Goal: Task Accomplishment & Management: Use online tool/utility

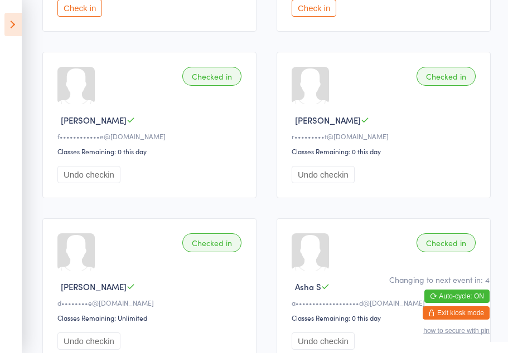
scroll to position [465, 0]
click at [18, 27] on icon at bounding box center [12, 24] width 17 height 23
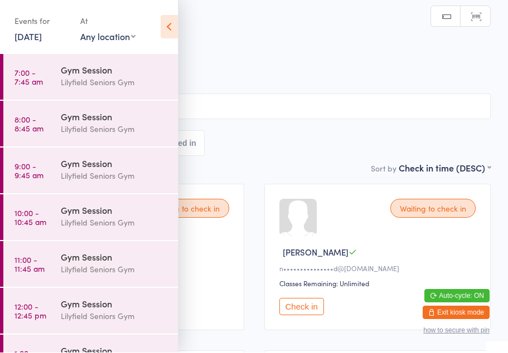
click at [176, 24] on icon at bounding box center [168, 27] width 17 height 23
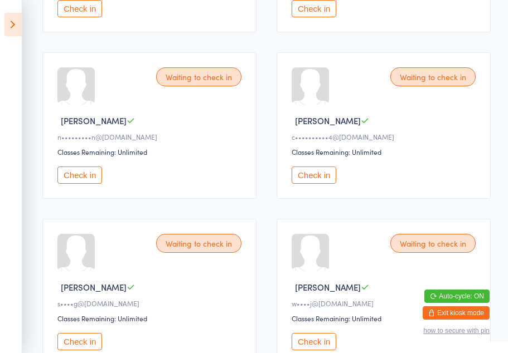
scroll to position [300, 0]
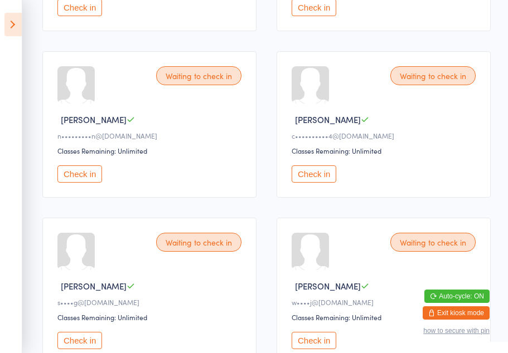
click at [310, 183] on button "Check in" at bounding box center [313, 173] width 45 height 17
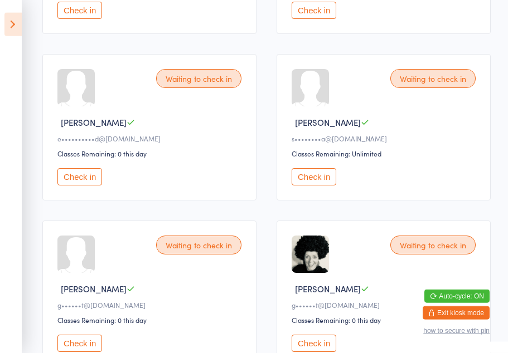
scroll to position [631, 0]
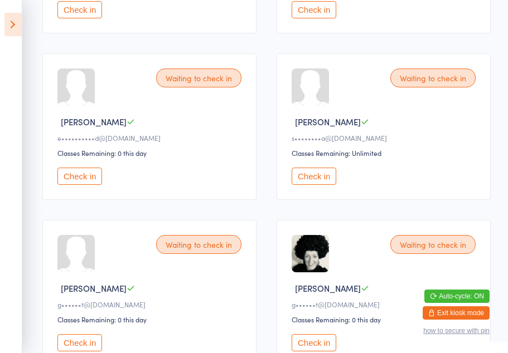
click at [318, 185] on button "Check in" at bounding box center [313, 176] width 45 height 17
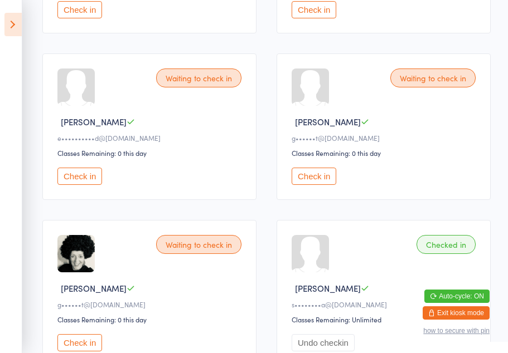
click at [84, 185] on button "Check in" at bounding box center [79, 176] width 45 height 17
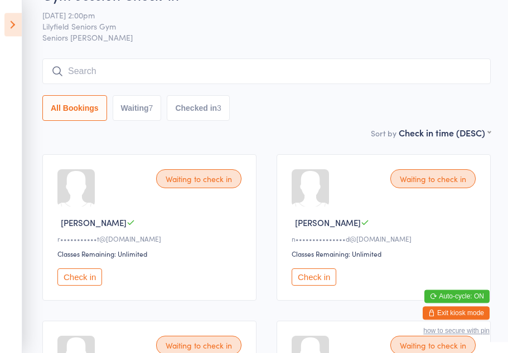
scroll to position [30, 0]
click at [80, 286] on button "Check in" at bounding box center [79, 277] width 45 height 17
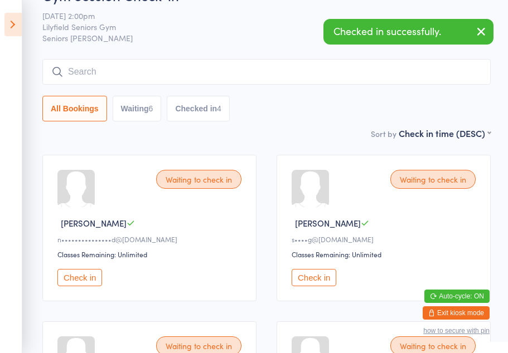
click at [78, 284] on button "Check in" at bounding box center [79, 277] width 45 height 17
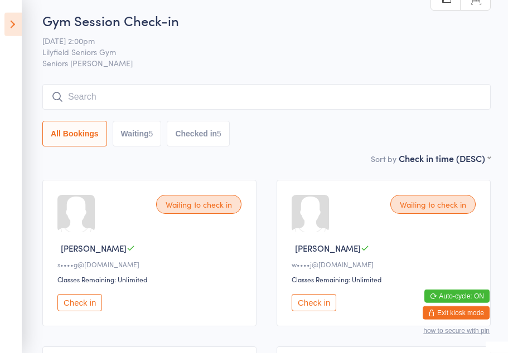
scroll to position [0, 0]
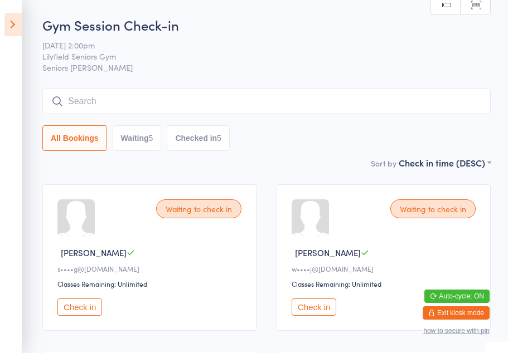
click at [13, 29] on icon at bounding box center [12, 24] width 17 height 23
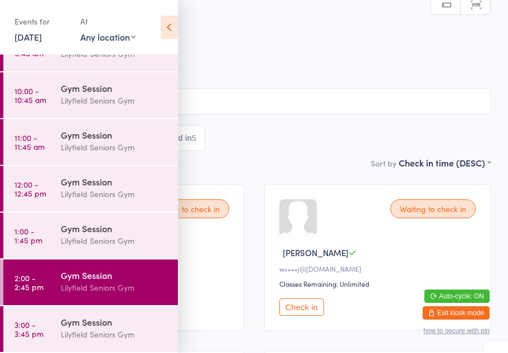
scroll to position [123, 0]
click at [92, 328] on div "Gym Session" at bounding box center [115, 322] width 108 height 12
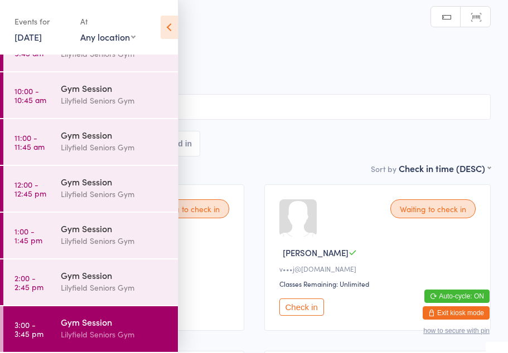
click at [227, 279] on div "Waiting to check in [PERSON_NAME] C a•••••n@[DOMAIN_NAME] Classes Remaining: 0 …" at bounding box center [130, 257] width 227 height 147
click at [252, 152] on div "All Bookings Waiting 5 Checked in" at bounding box center [253, 144] width 473 height 26
click at [165, 26] on icon at bounding box center [168, 27] width 17 height 23
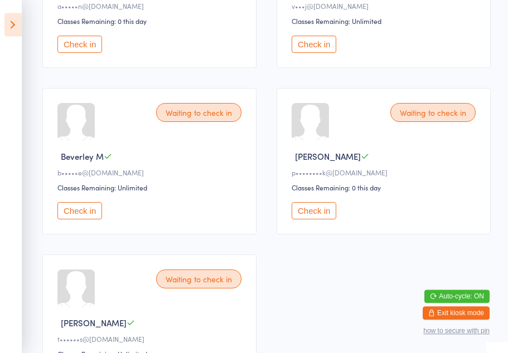
scroll to position [263, 0]
click at [81, 216] on button "Check in" at bounding box center [79, 210] width 45 height 17
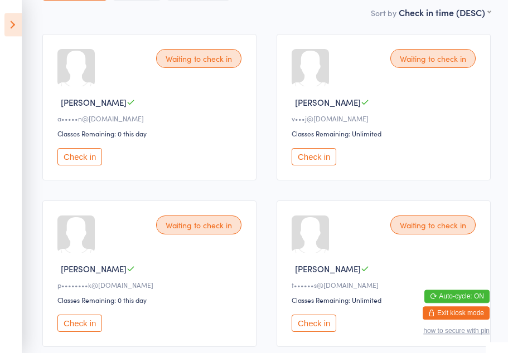
scroll to position [150, 0]
click at [85, 164] on button "Check in" at bounding box center [79, 157] width 45 height 17
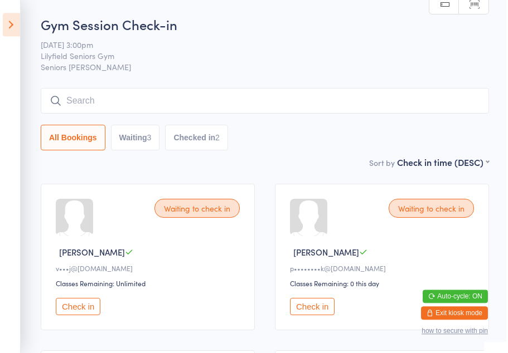
scroll to position [0, 0]
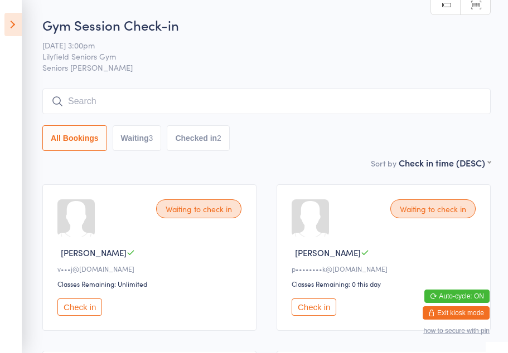
click at [67, 97] on input "search" at bounding box center [266, 102] width 448 height 26
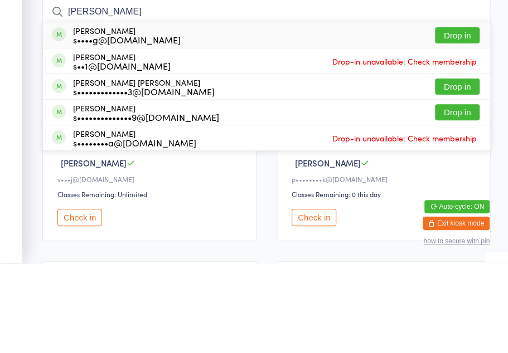
type input "[PERSON_NAME]"
click at [158, 125] on div "s••••g@[DOMAIN_NAME]" at bounding box center [127, 129] width 108 height 9
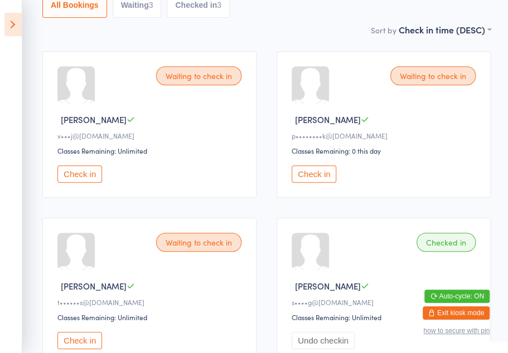
scroll to position [130, 0]
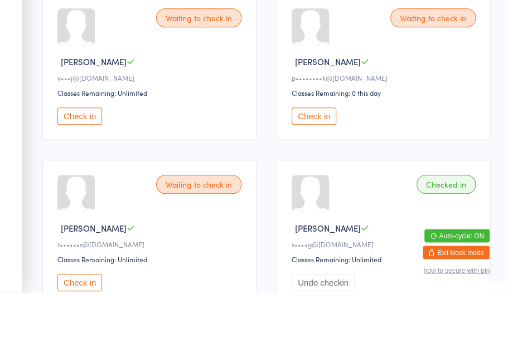
click at [316, 168] on button "Check in" at bounding box center [313, 176] width 45 height 17
